Goal: Use online tool/utility: Utilize a website feature to perform a specific function

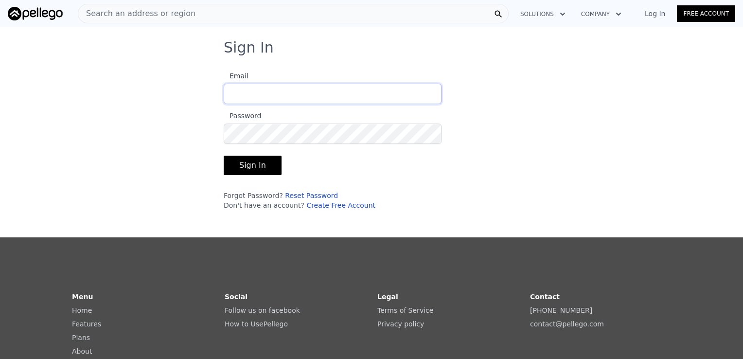
type input "[EMAIL_ADDRESS][DOMAIN_NAME]"
click at [240, 165] on button "Sign In" at bounding box center [253, 165] width 58 height 19
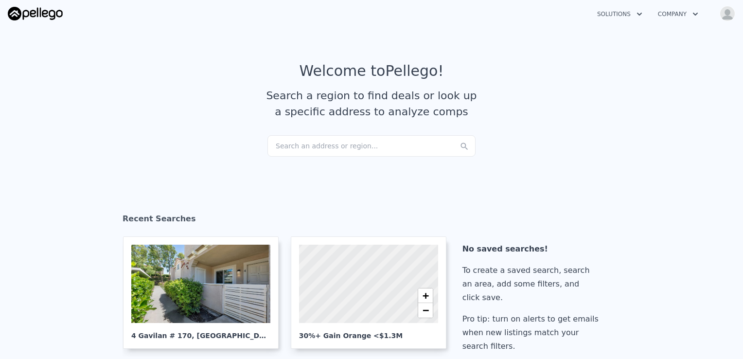
click at [357, 145] on div "Search an address or region..." at bounding box center [371, 145] width 208 height 21
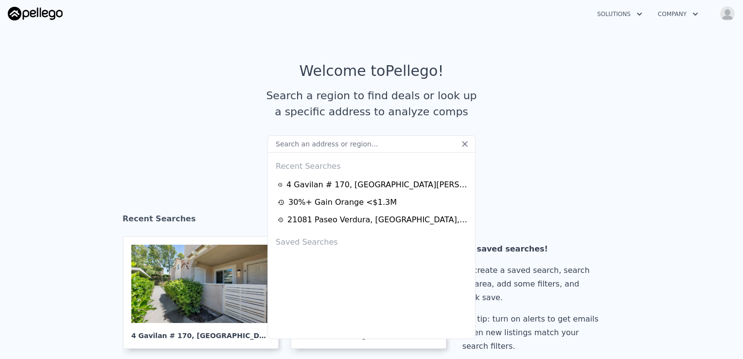
click at [346, 145] on input "text" at bounding box center [371, 143] width 208 height 17
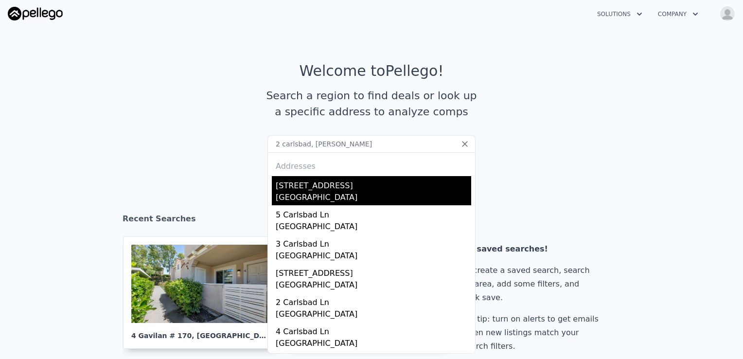
type input "2 carlsbad, [PERSON_NAME]"
click at [305, 194] on div "[GEOGRAPHIC_DATA]" at bounding box center [373, 198] width 195 height 14
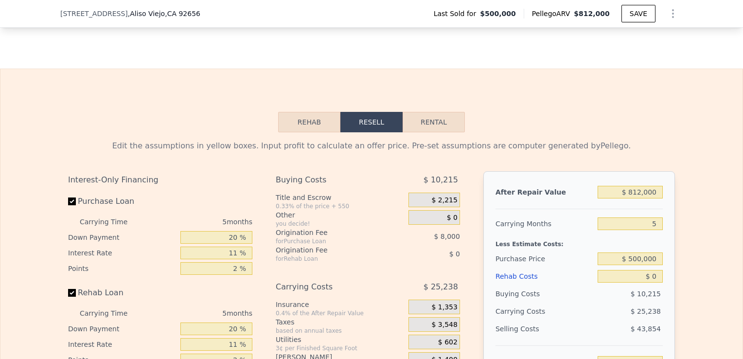
scroll to position [1336, 0]
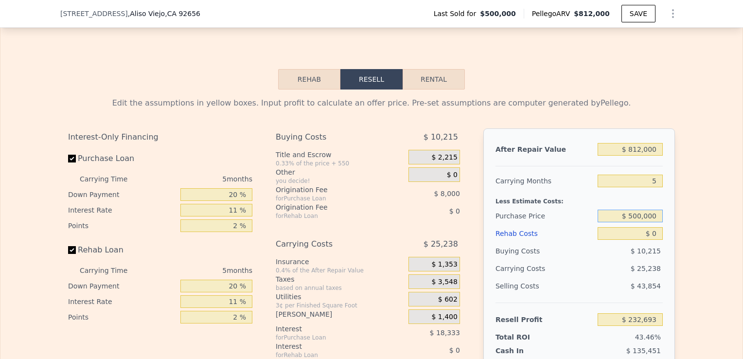
click at [653, 211] on input "$ 500,000" at bounding box center [629, 215] width 65 height 13
type input "$ 5"
type input "$ 645,000"
click at [651, 228] on input "$ 0" at bounding box center [629, 233] width 65 height 13
type input "$ 0"
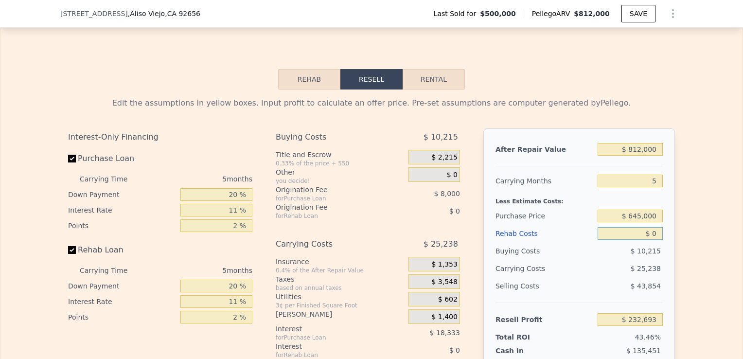
type input "$ 79,575"
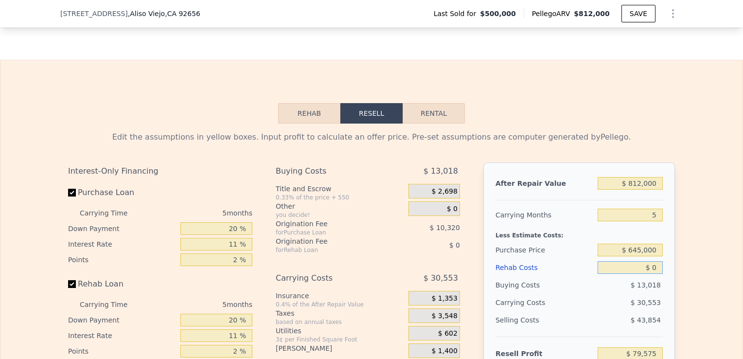
scroll to position [1329, 0]
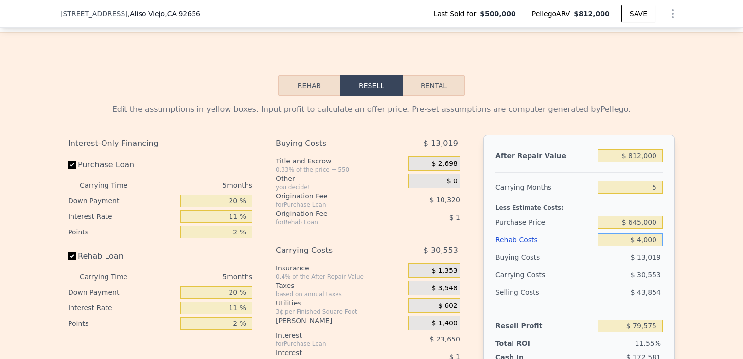
type input "$ 40,000"
type input "$ 37,470"
type input "$ 40,000"
click at [639, 149] on input "$ 812,000" at bounding box center [629, 155] width 65 height 13
type input "$ 750,000"
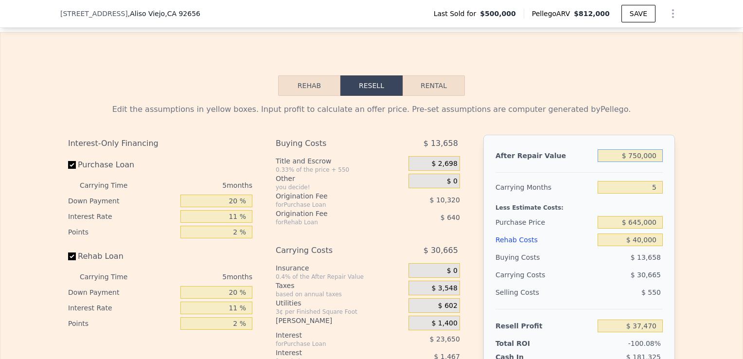
type input "-$ 21,121"
type input "$ 750,000"
click at [68, 252] on input "Rehab Loan" at bounding box center [72, 256] width 8 height 8
checkbox input "false"
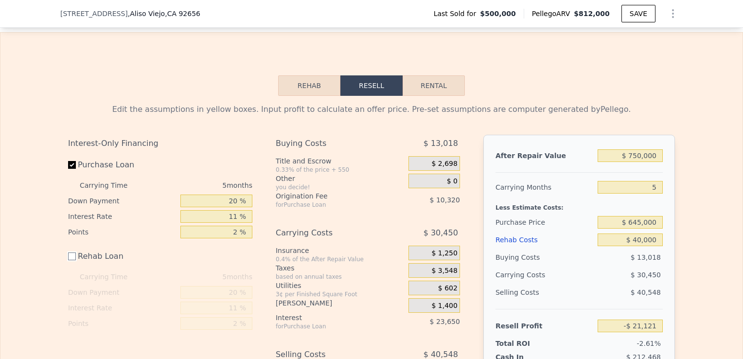
type input "-$ 19,016"
click at [575, 174] on div "After Repair Value $ 750,000 Carrying Months 5 Less Estimate Costs: Purchase Pr…" at bounding box center [578, 270] width 191 height 270
click at [235, 213] on input "11 %" at bounding box center [216, 216] width 72 height 13
type input "1 %"
type input "$ 2,484"
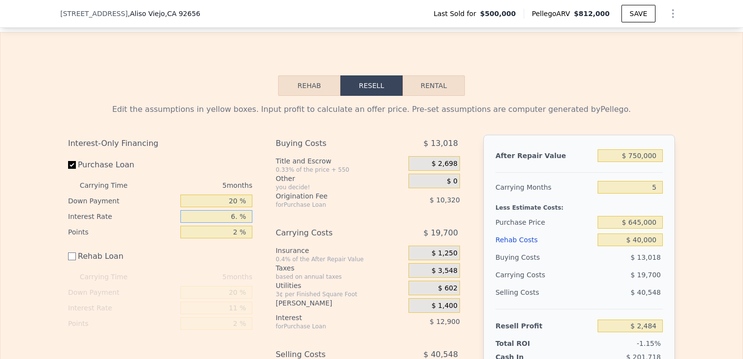
type input "6.5 %"
type input "-$ 9,341"
type input "6.5 %"
click at [235, 230] on input "2 %" at bounding box center [216, 232] width 72 height 13
type input "0 %"
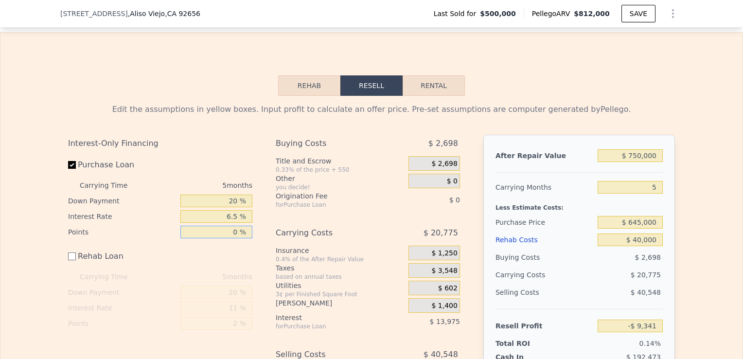
type input "$ 979"
type input "0 %"
click at [233, 197] on input "20 %" at bounding box center [216, 200] width 72 height 13
type input "2 %"
type input "30 %"
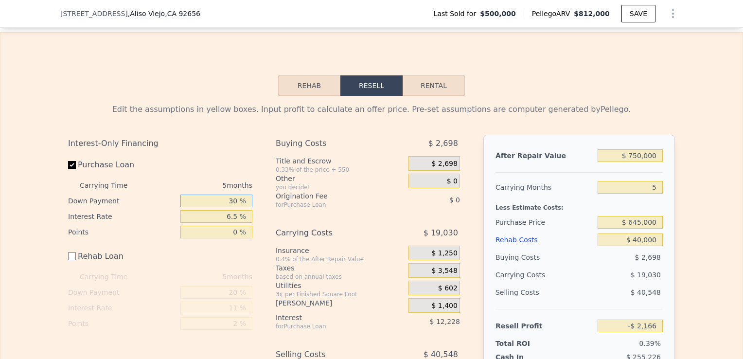
type input "$ 2,724"
type input "30 %"
click at [244, 135] on div "Interest-Only Financing" at bounding box center [160, 143] width 184 height 17
click at [638, 150] on input "$ 750,000" at bounding box center [629, 155] width 65 height 13
type input "$ 7,000"
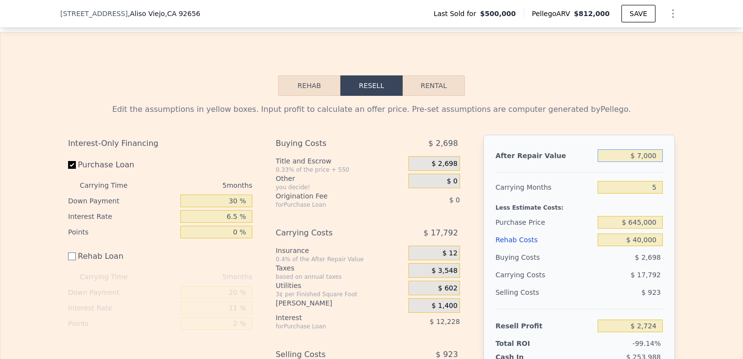
type input "-$ 699,413"
type input "$ 775,000"
type input "$ 26,349"
type input "$ 775,000"
click at [681, 186] on div "Edit the assumptions in yellow boxes. Input profit to calculate an offer price.…" at bounding box center [371, 266] width 742 height 341
